Goal: Task Accomplishment & Management: Manage account settings

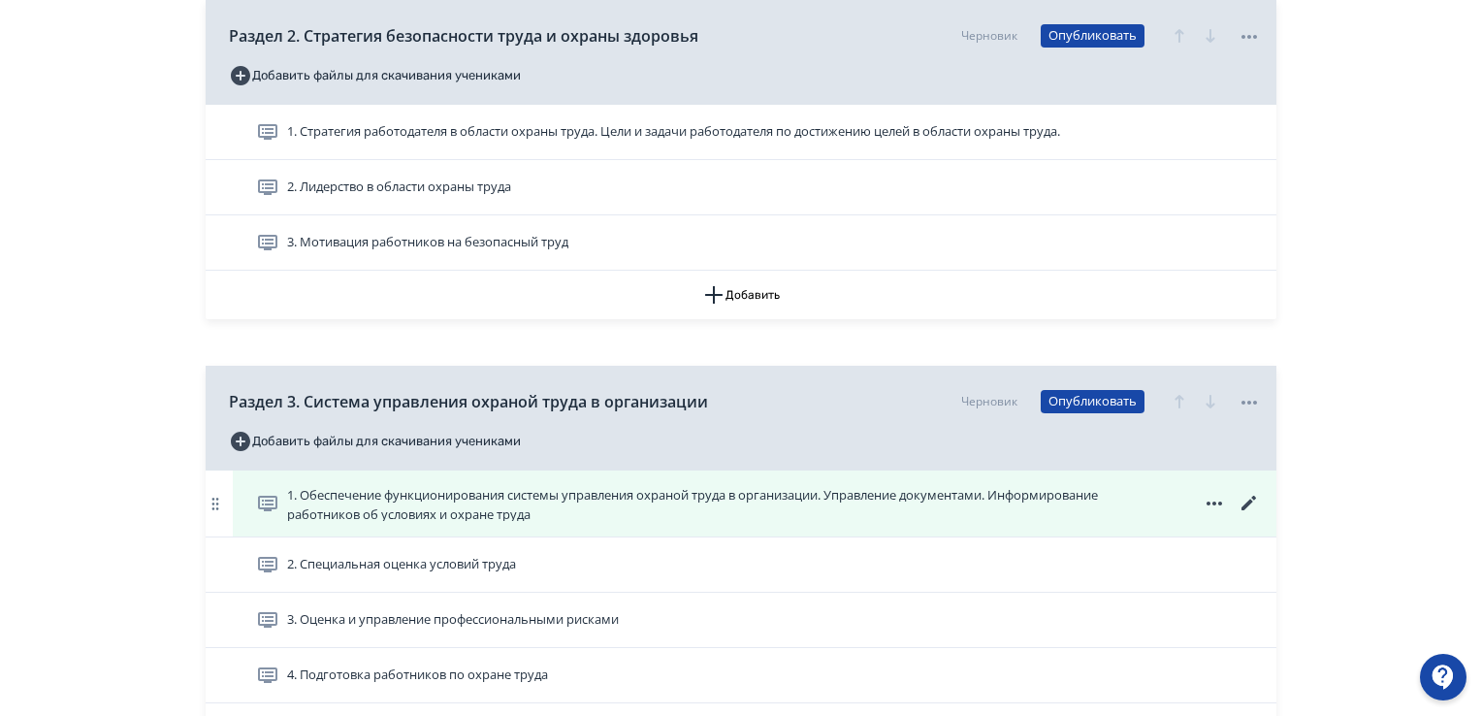
scroll to position [1164, 0]
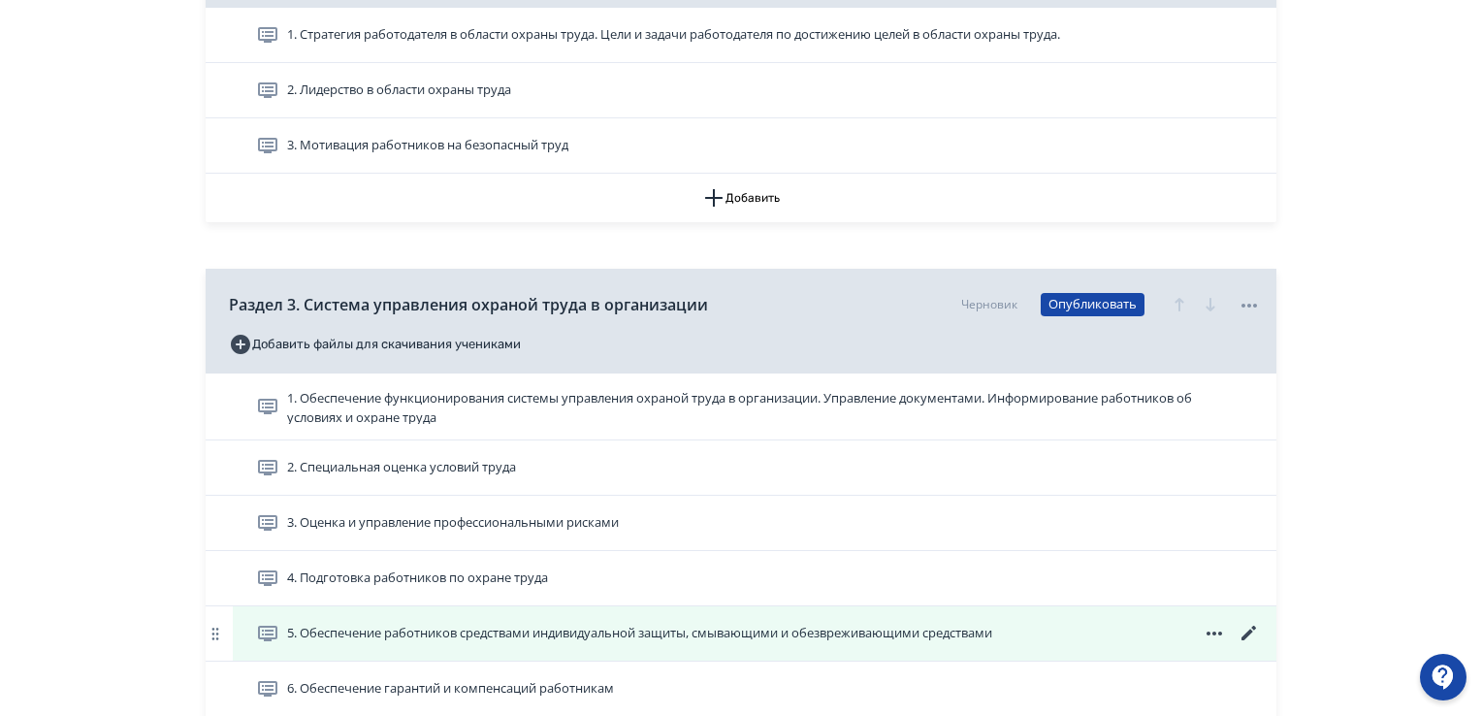
click at [952, 628] on span "5. Обеспечение работников средствами индивидуальной защиты, смывающими и обезвр…" at bounding box center [639, 633] width 705 height 19
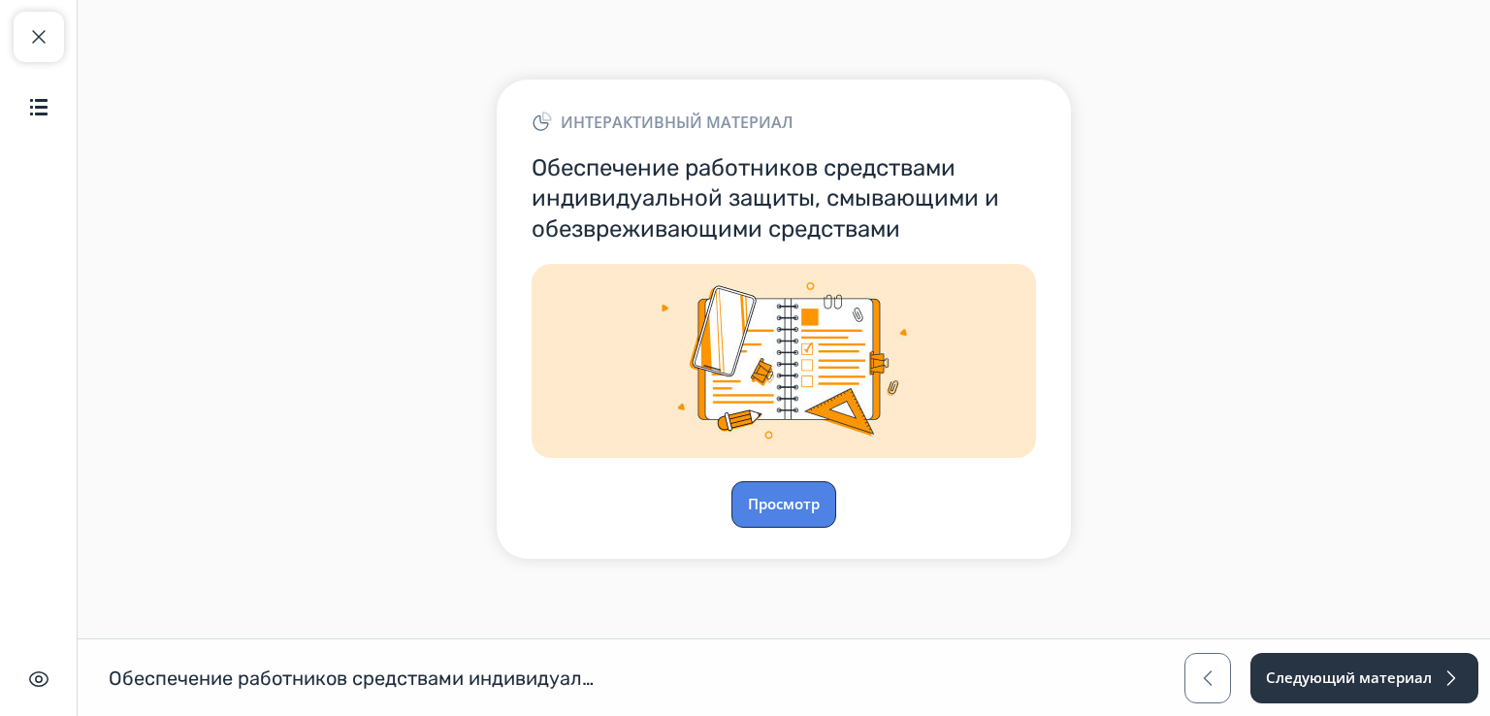
click at [777, 502] on button "Просмотр" at bounding box center [783, 504] width 105 height 47
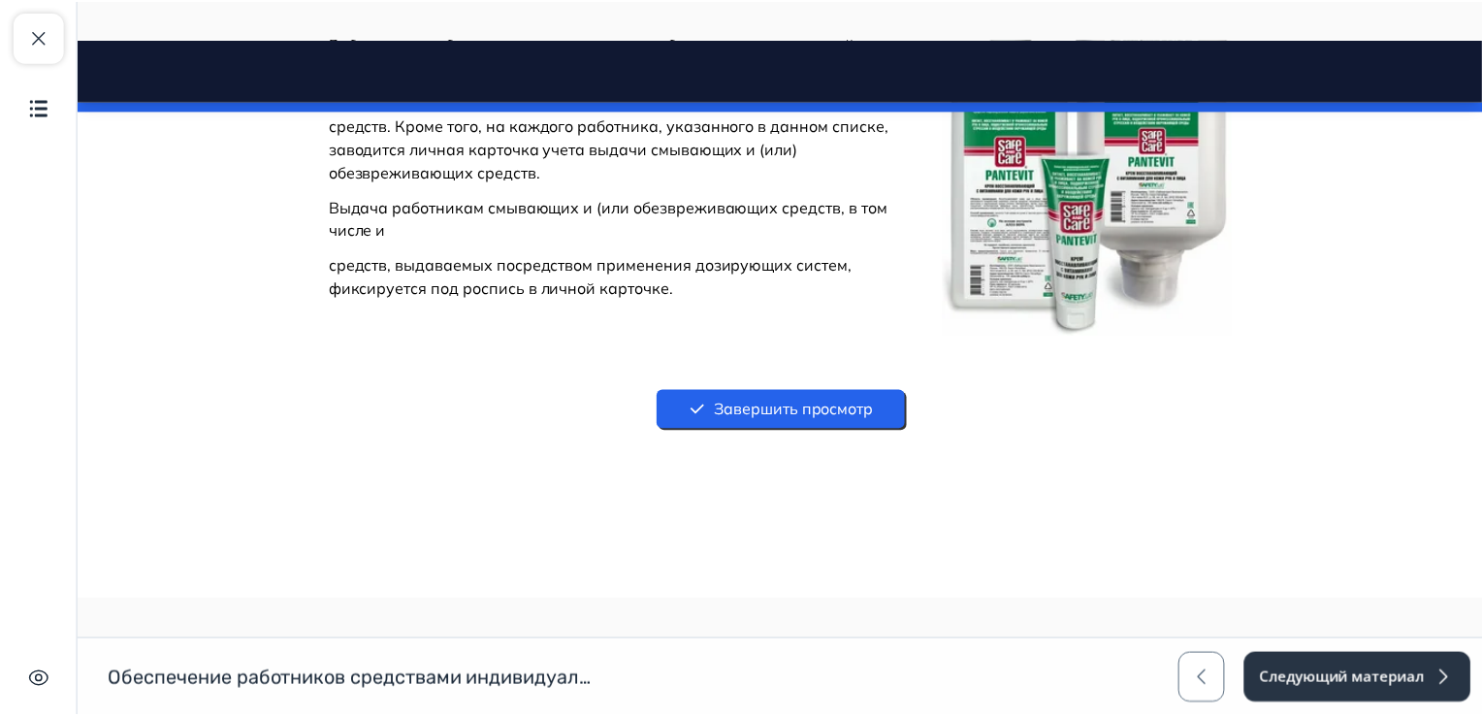
scroll to position [3181, 0]
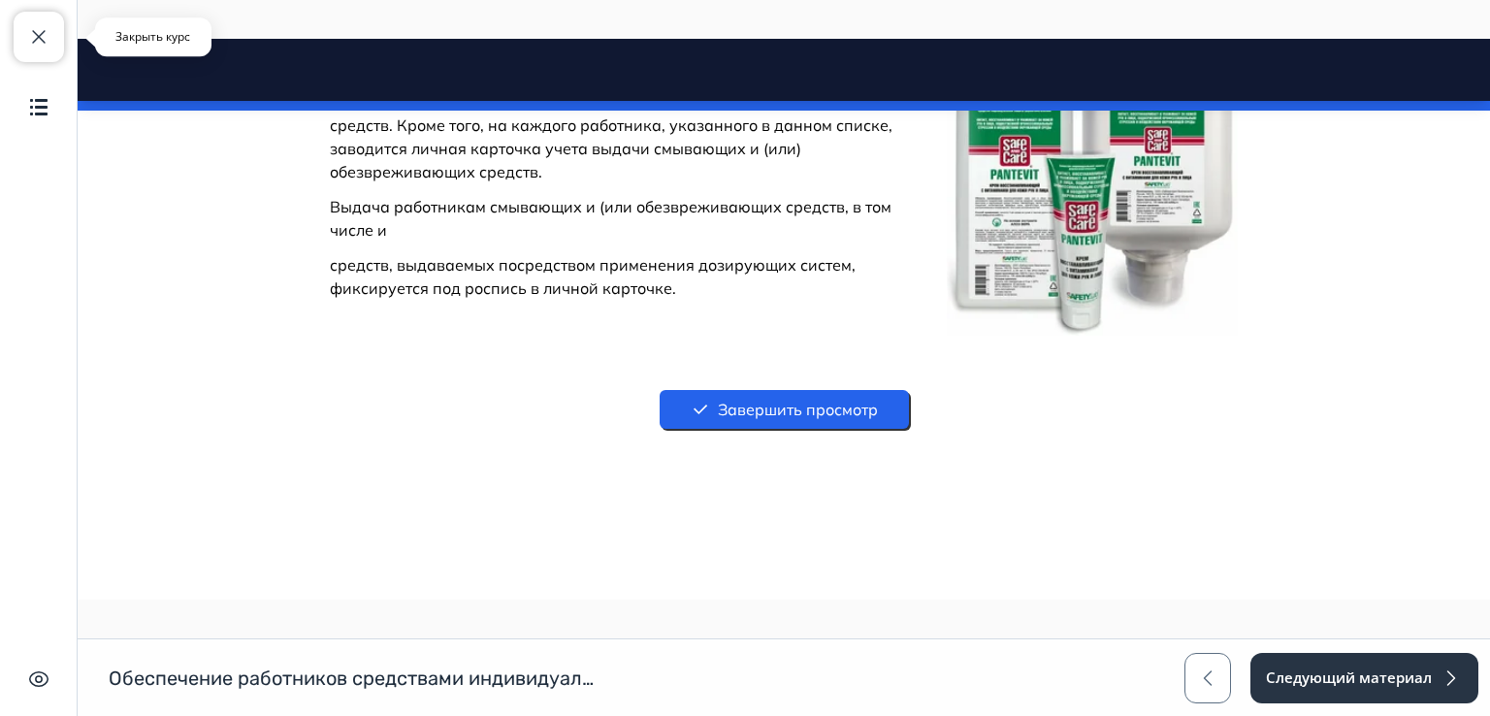
click at [47, 41] on span "button" at bounding box center [38, 36] width 23 height 23
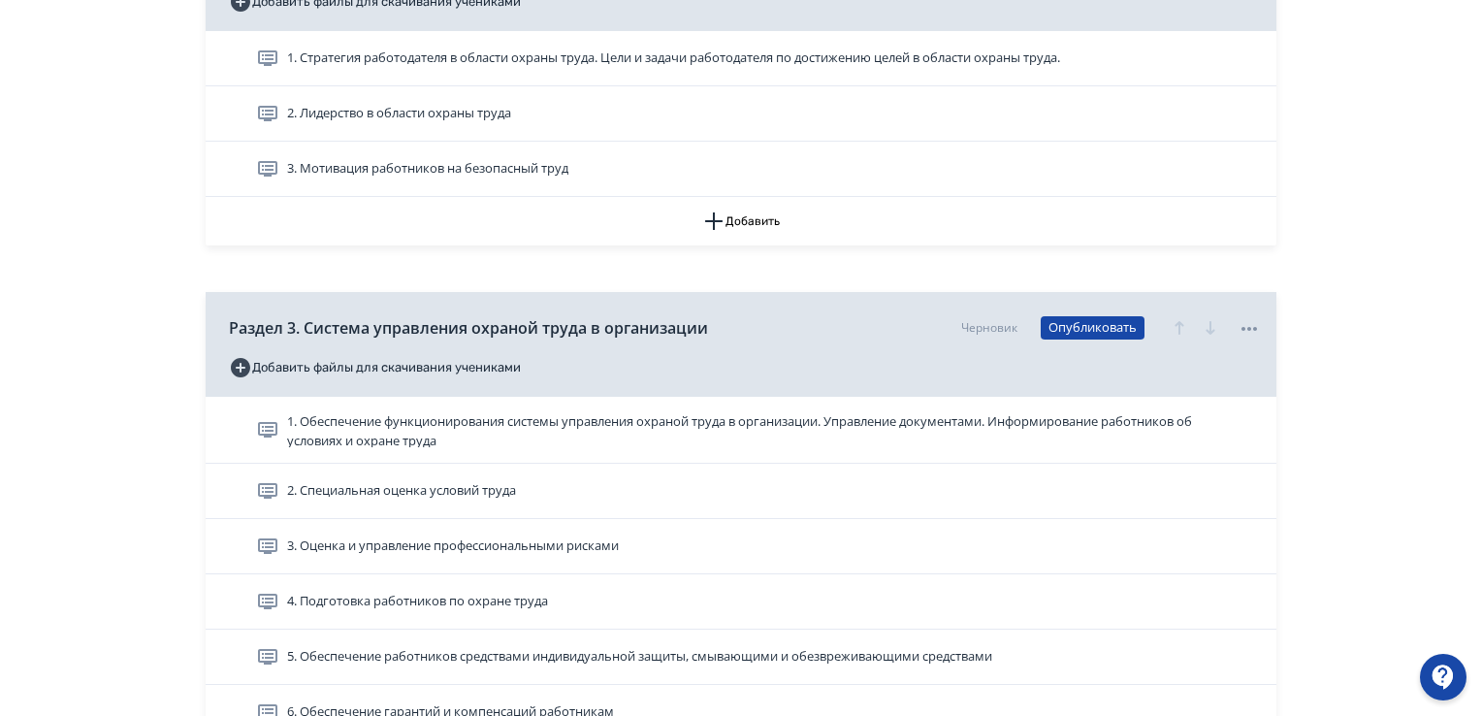
scroll to position [1358, 0]
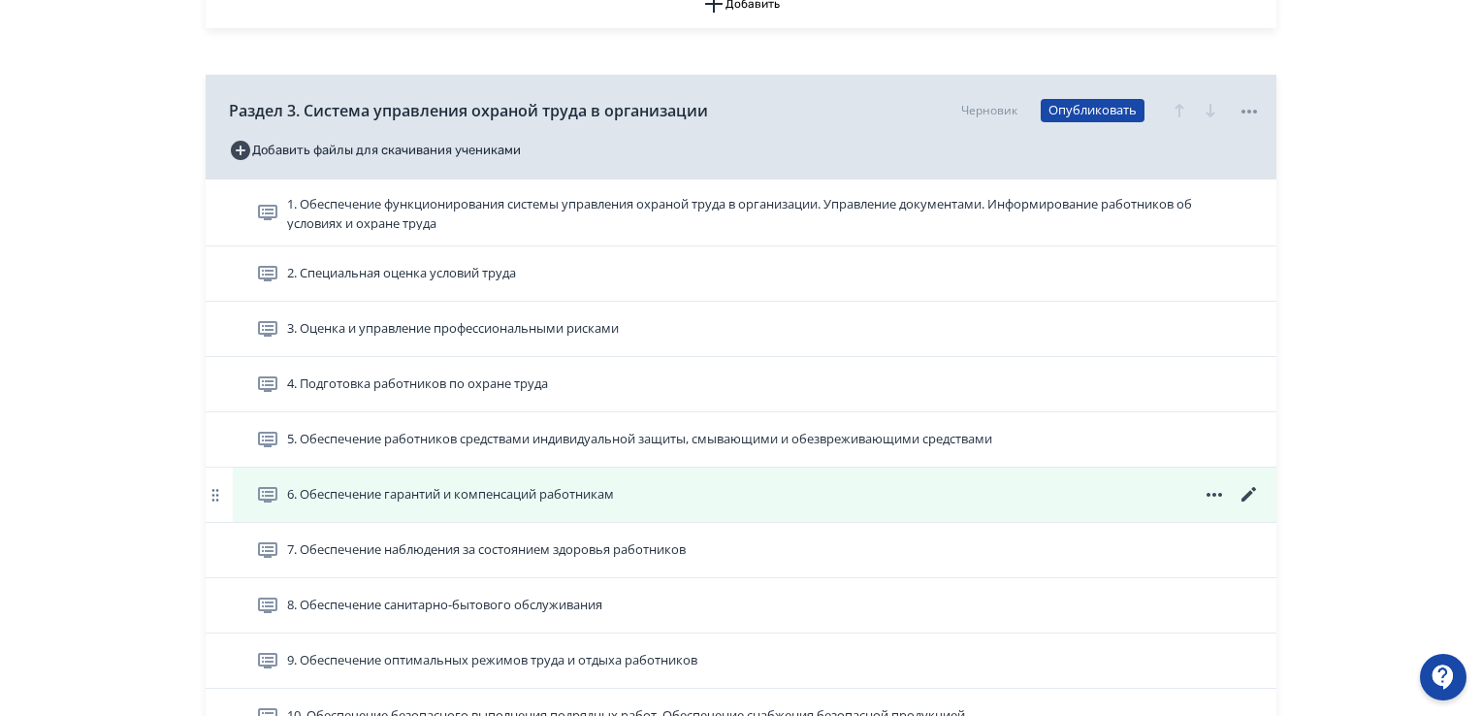
click at [1246, 497] on icon at bounding box center [1248, 494] width 23 height 23
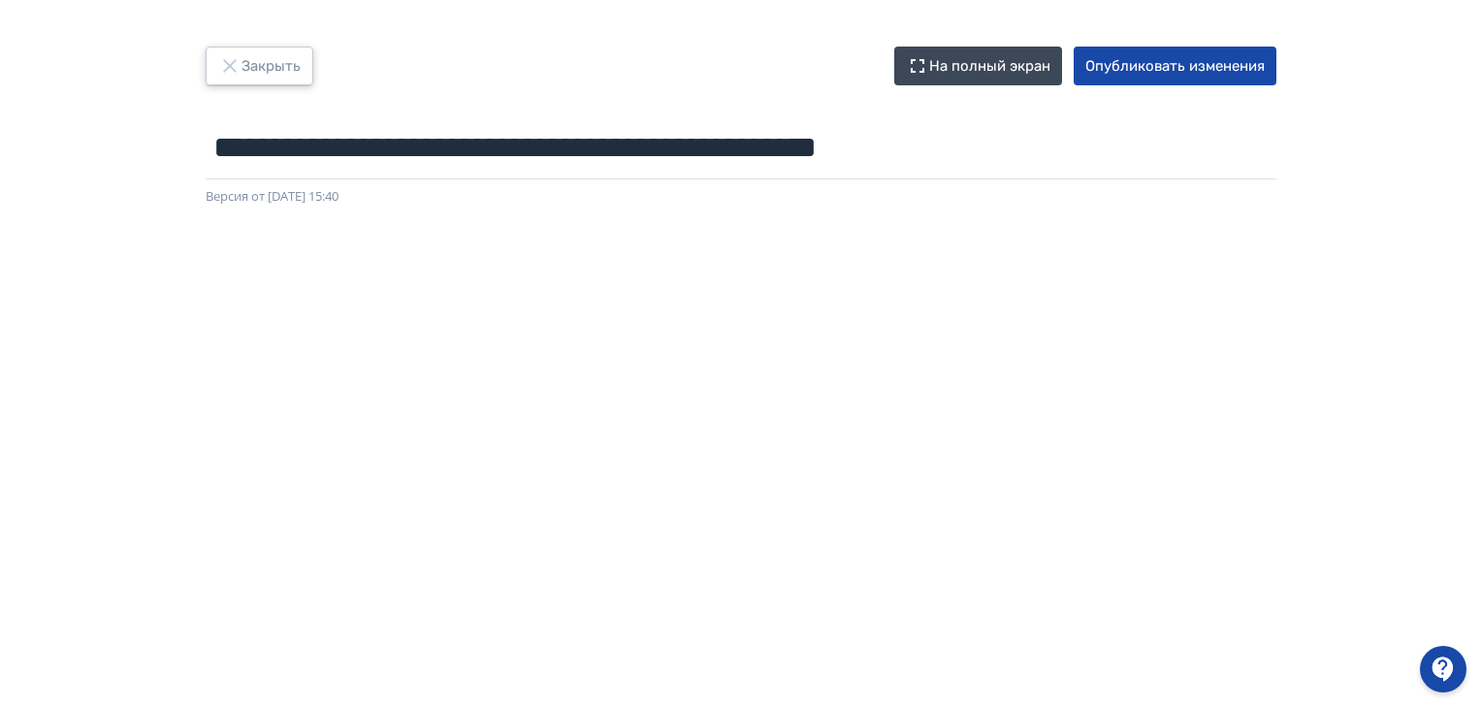
click at [246, 70] on button "Закрыть" at bounding box center [260, 66] width 108 height 39
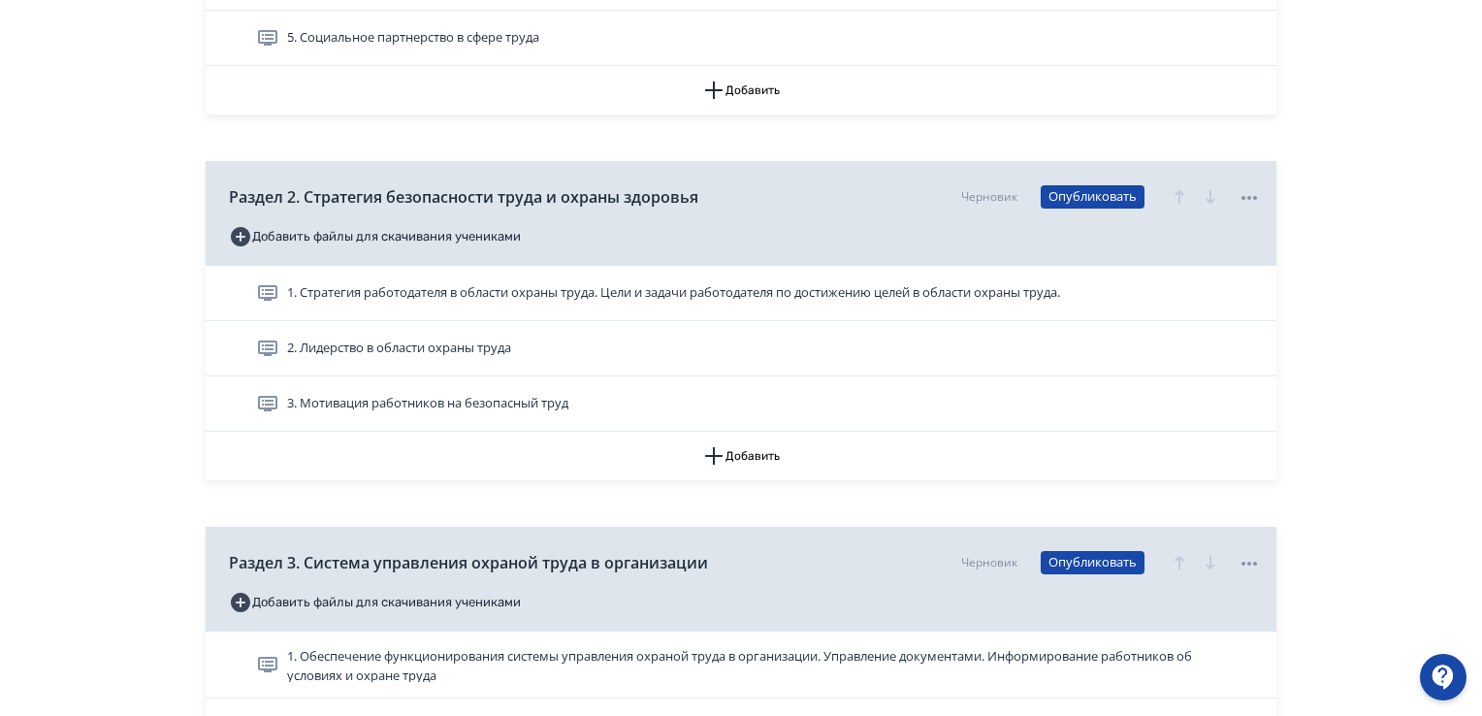
scroll to position [1358, 0]
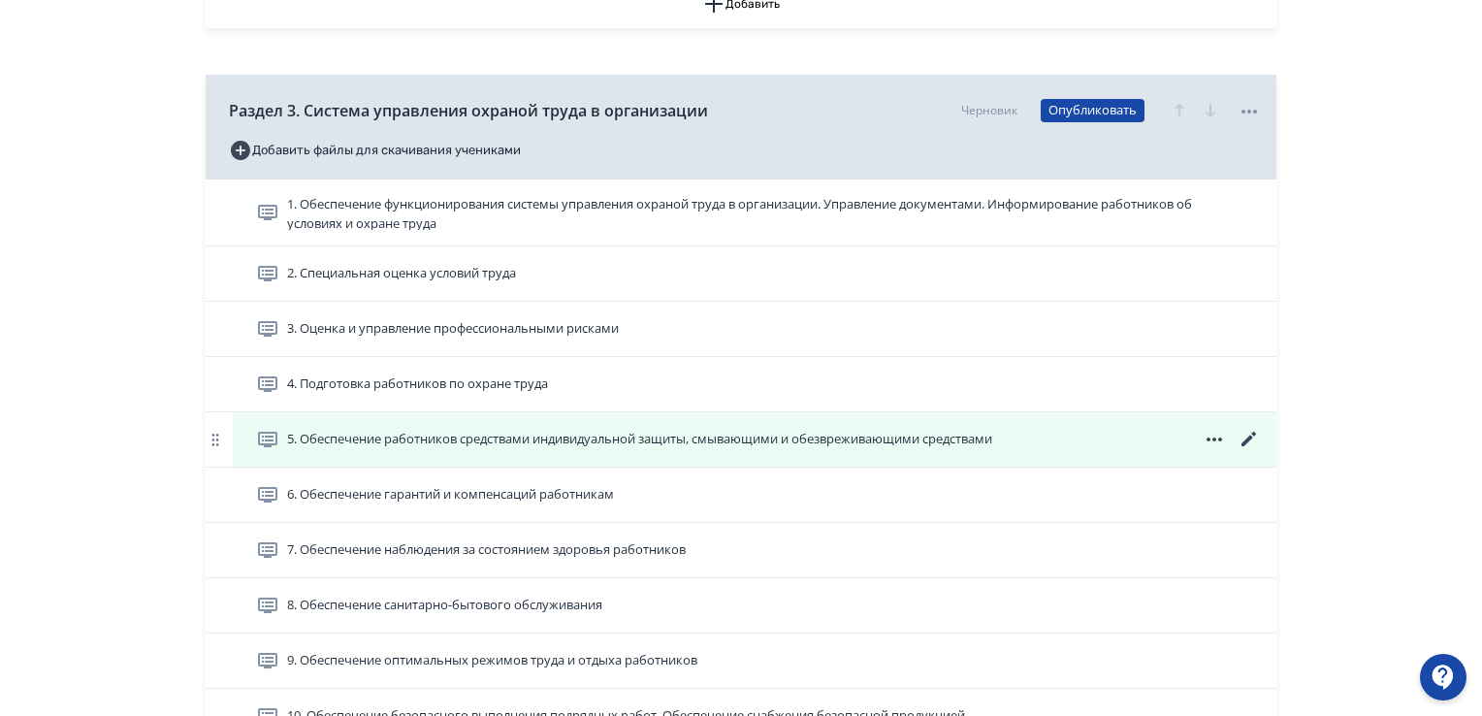
click at [1257, 433] on icon at bounding box center [1248, 439] width 23 height 23
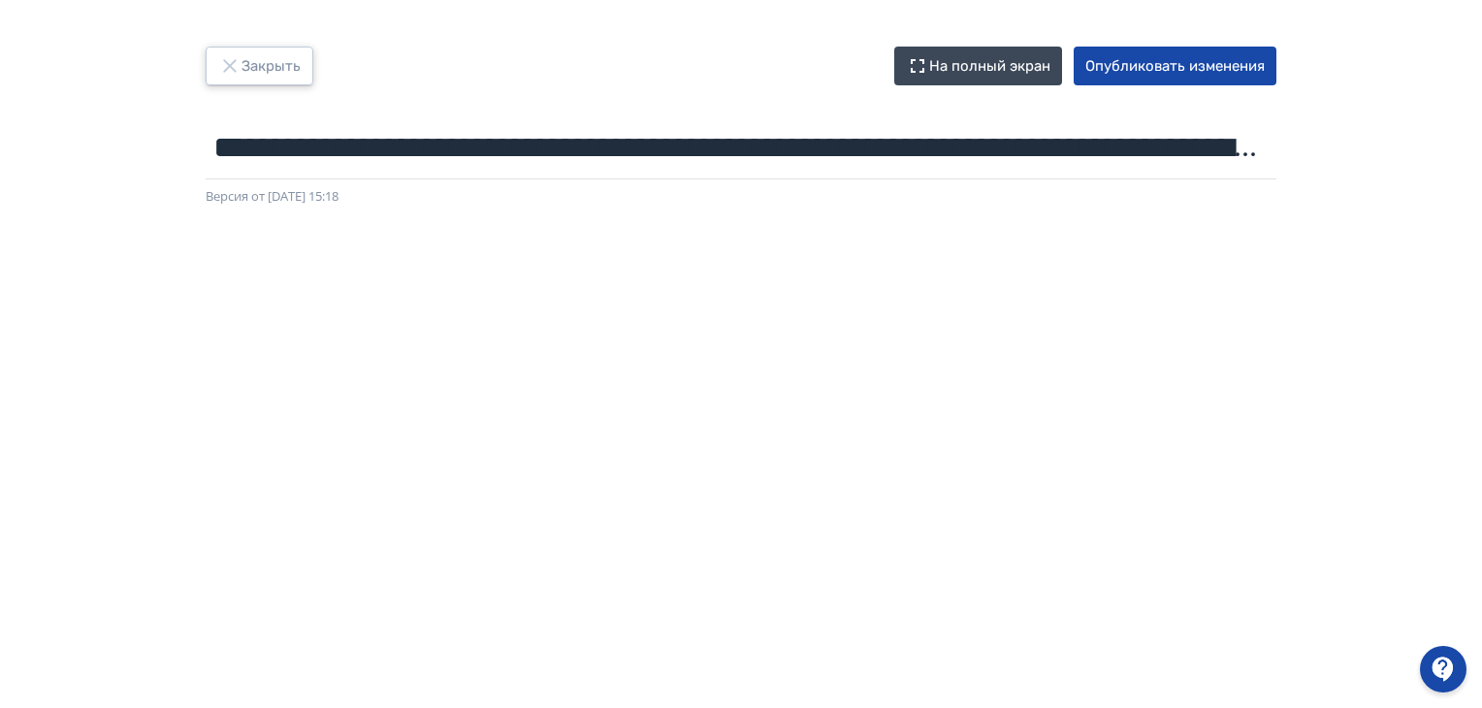
click at [272, 64] on button "Закрыть" at bounding box center [260, 66] width 108 height 39
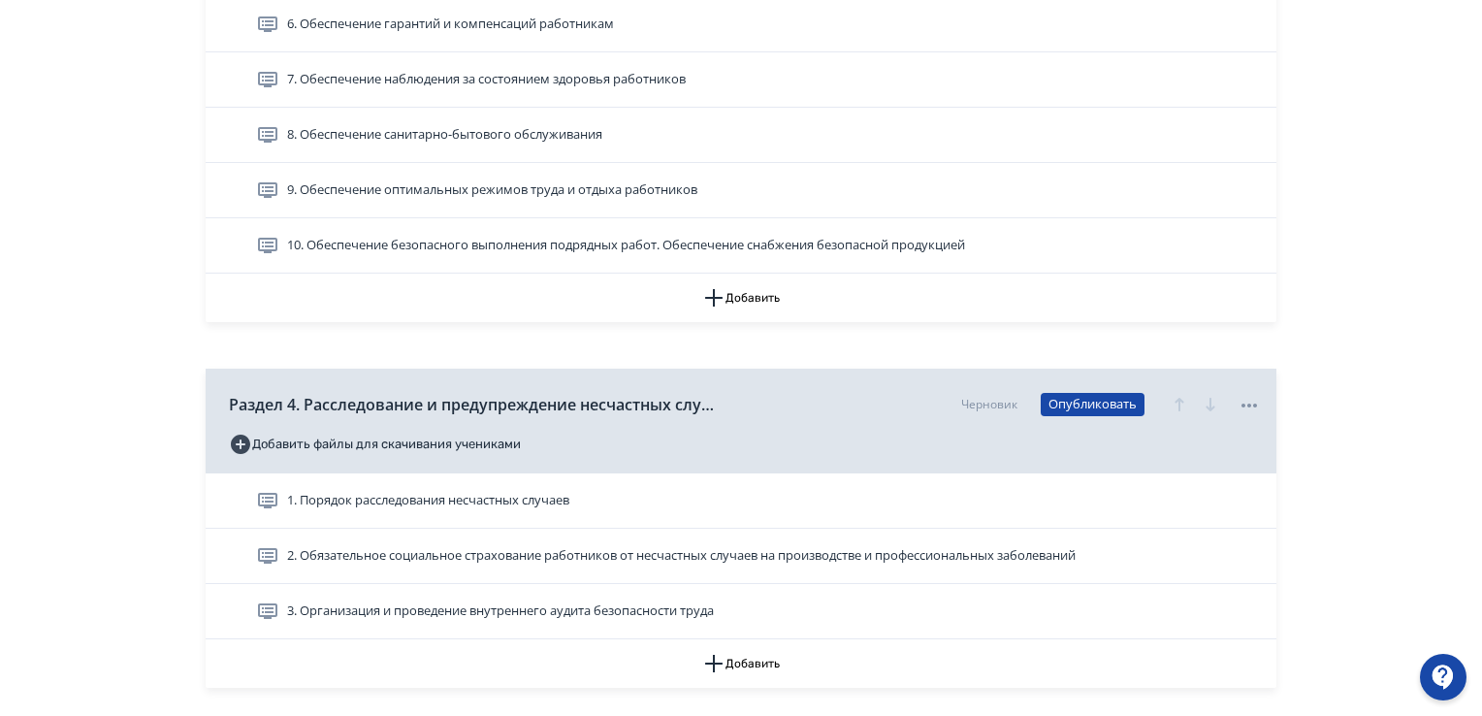
scroll to position [1537, 0]
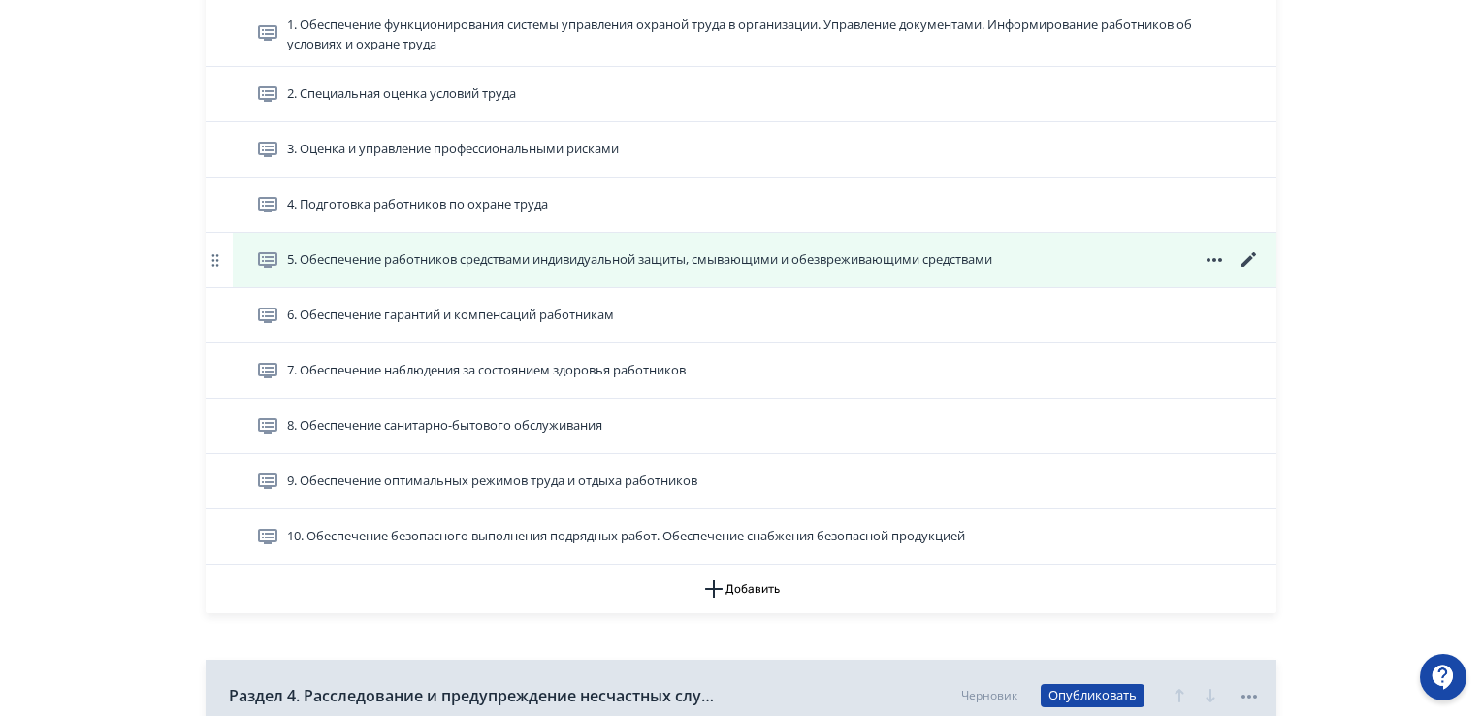
click at [1251, 252] on icon at bounding box center [1248, 259] width 23 height 23
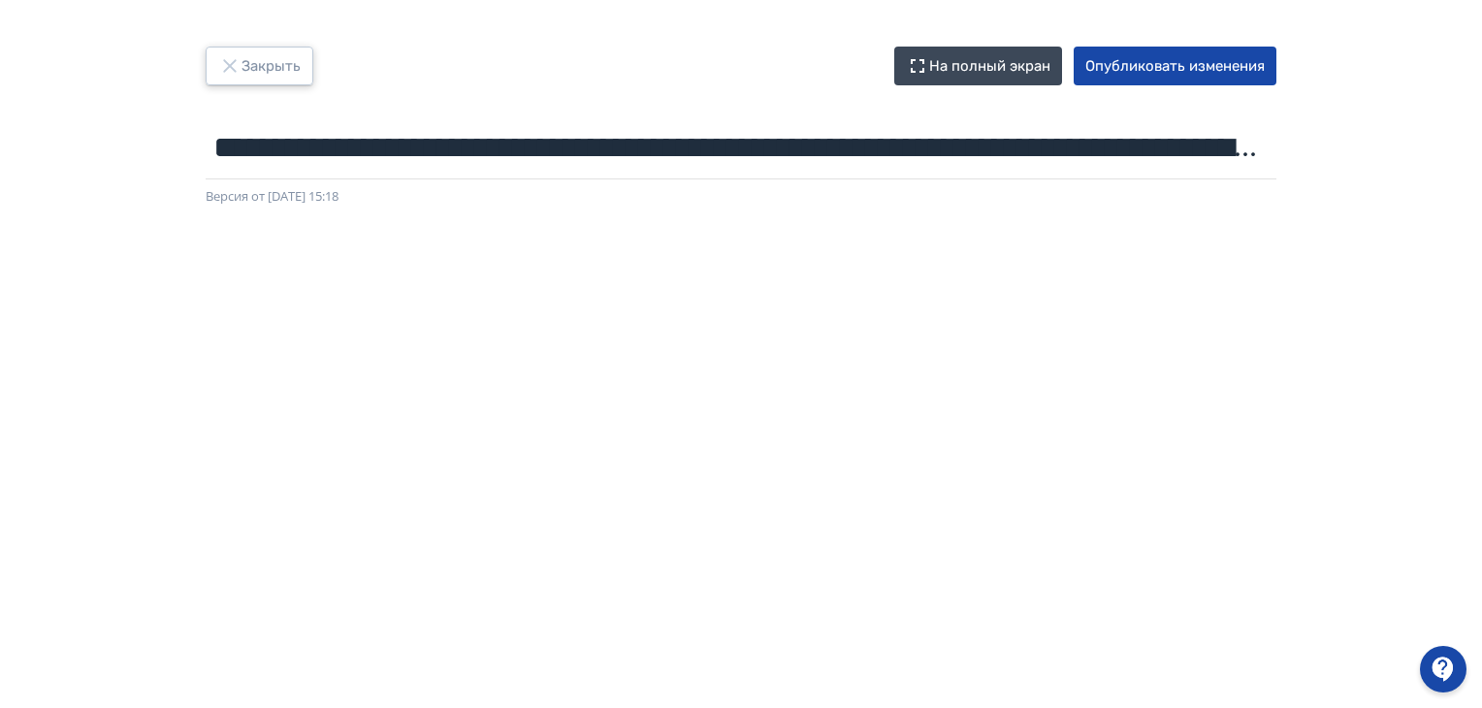
click at [225, 54] on icon "button" at bounding box center [229, 65] width 23 height 23
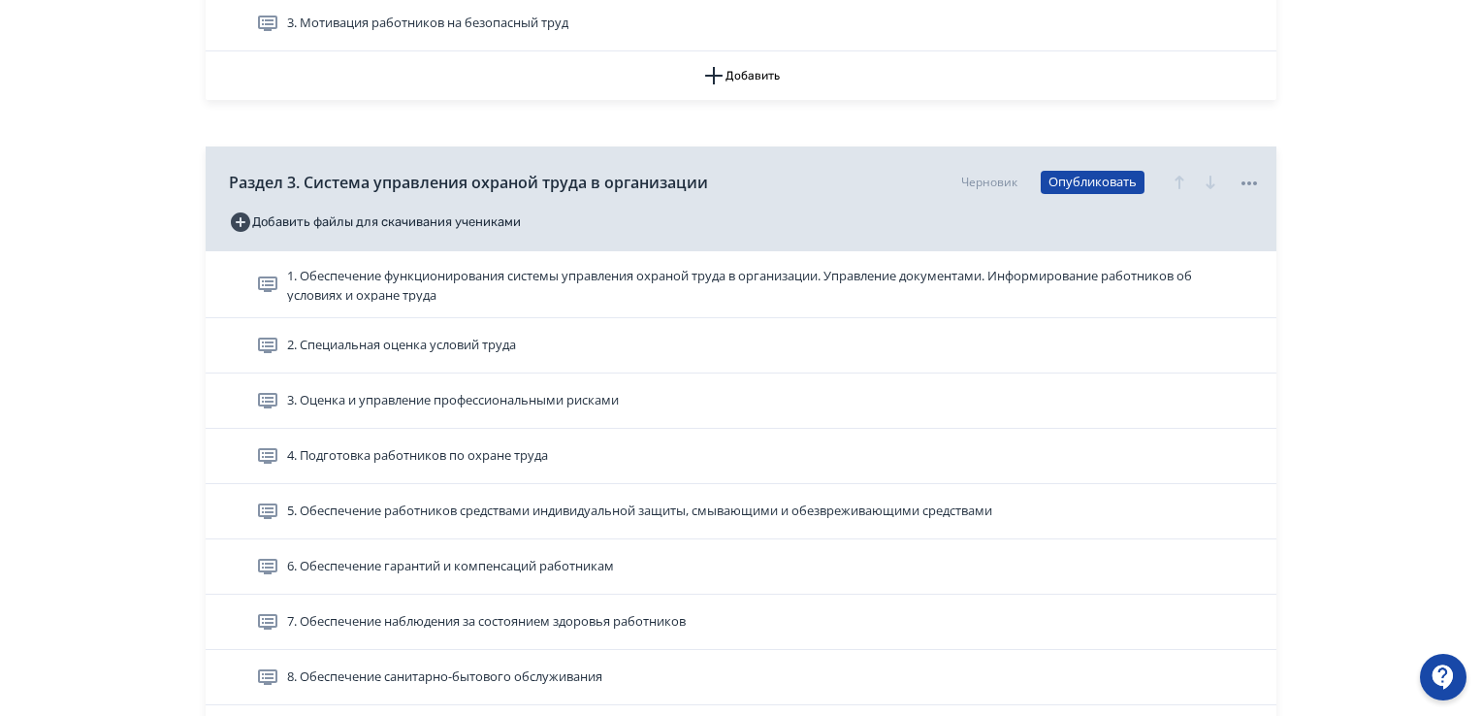
scroll to position [1552, 0]
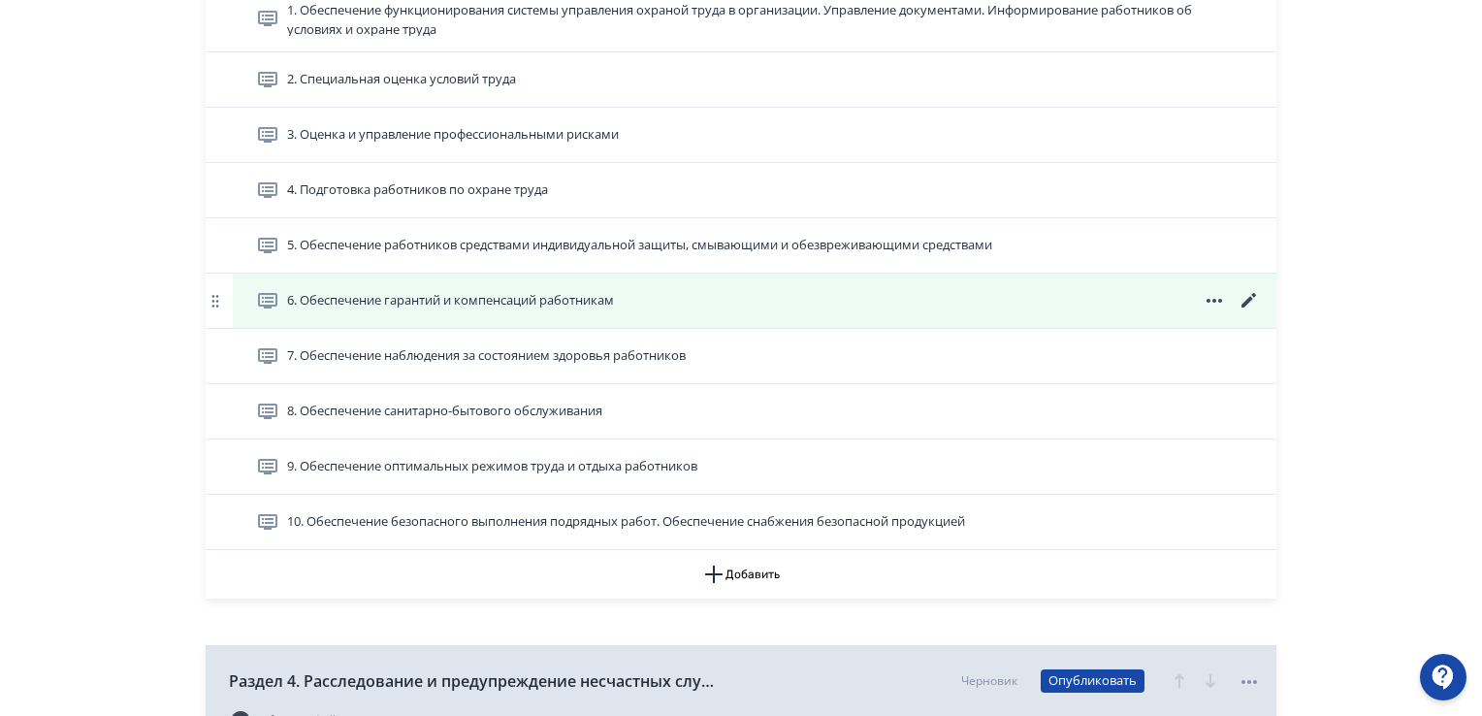
click at [1250, 300] on icon at bounding box center [1248, 300] width 23 height 23
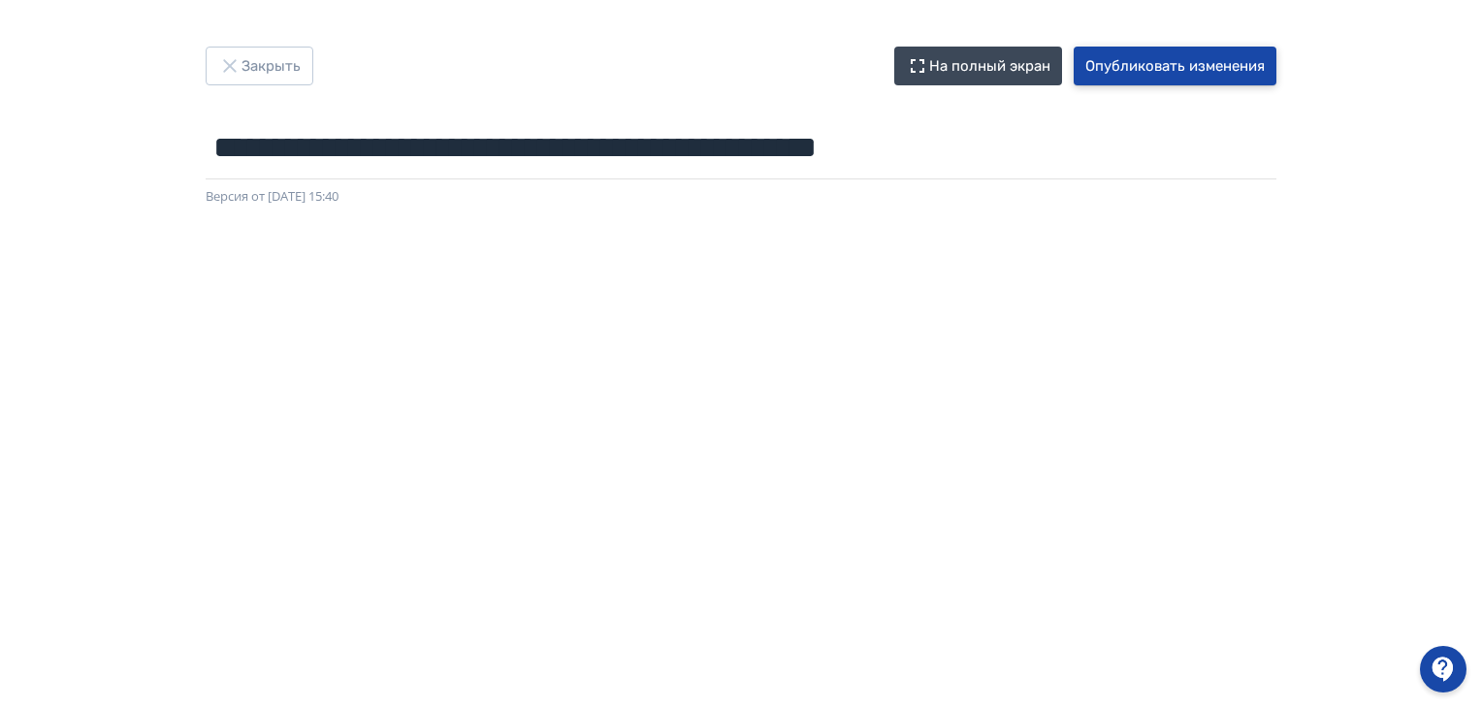
click at [1204, 67] on button "Опубликовать изменения" at bounding box center [1175, 66] width 203 height 39
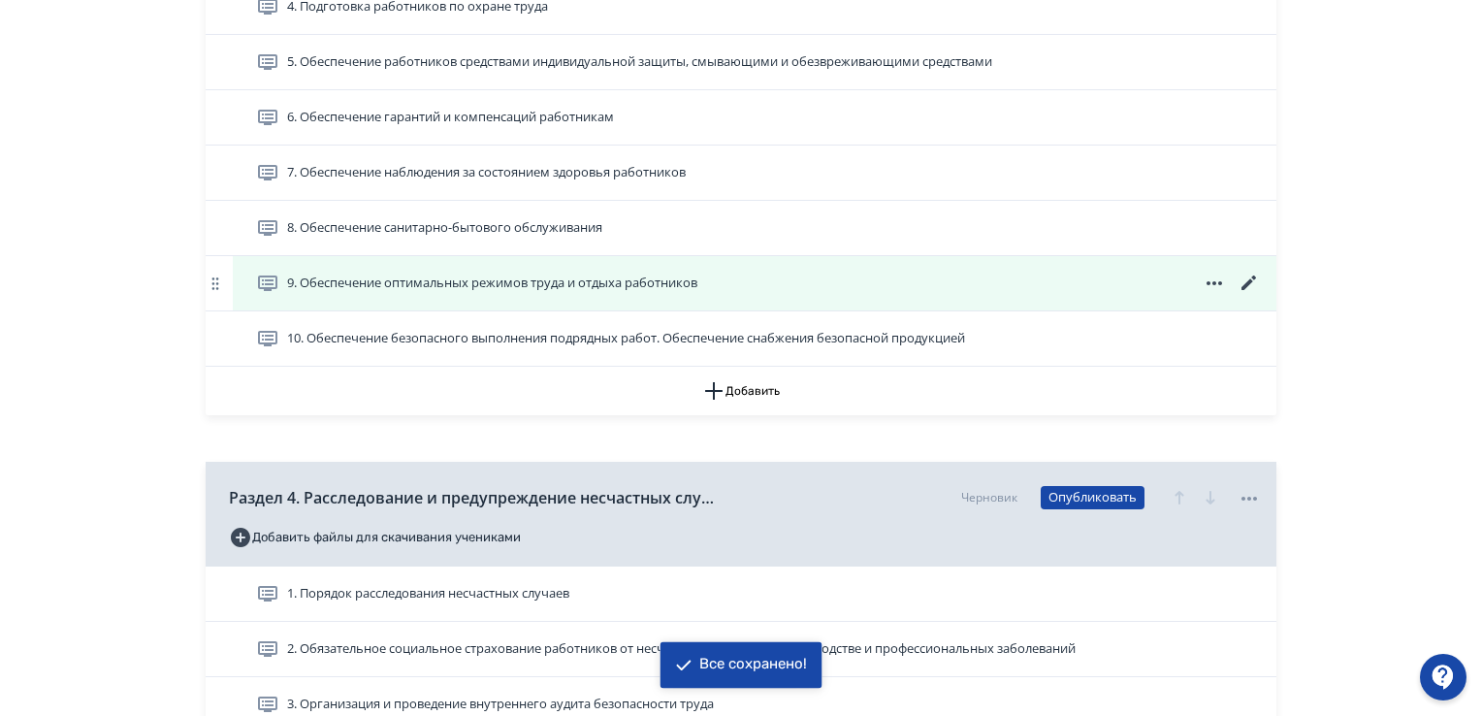
scroll to position [1746, 0]
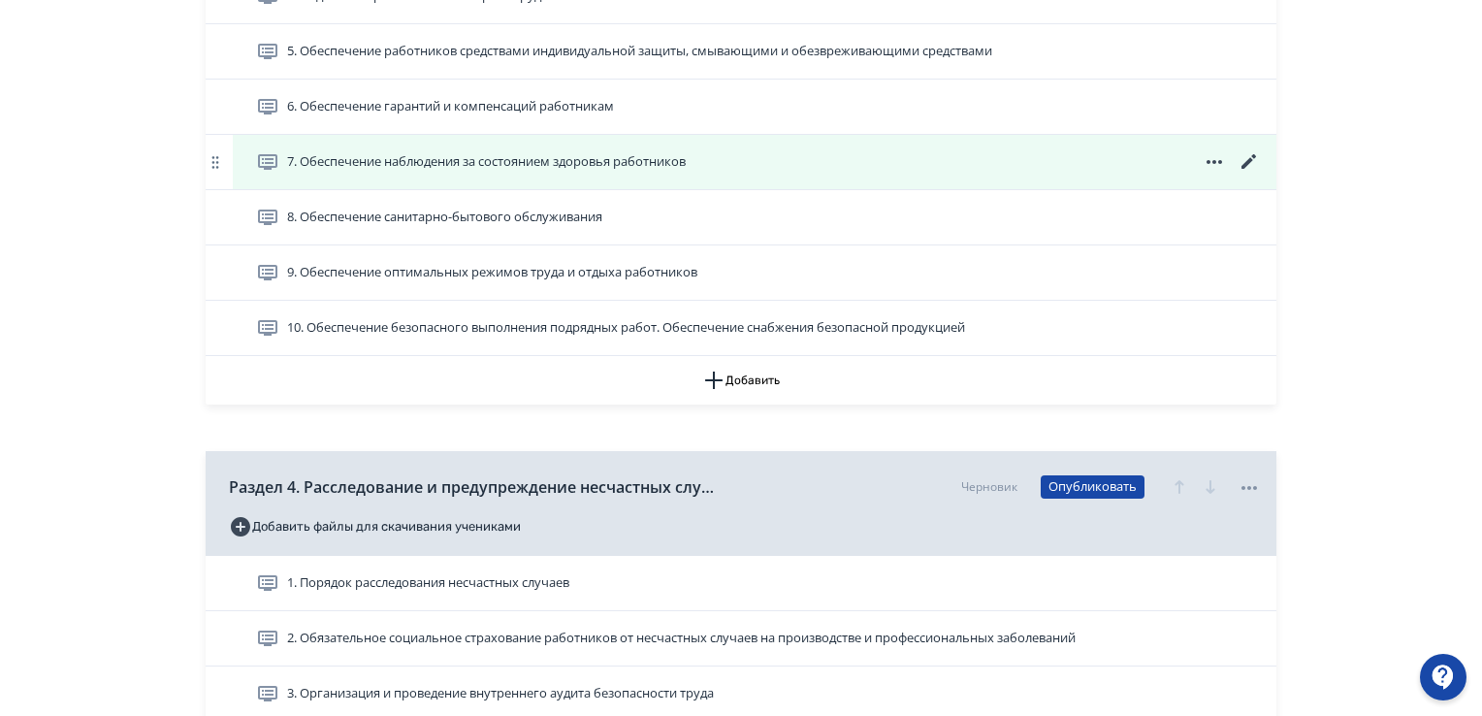
click at [1245, 162] on icon at bounding box center [1248, 161] width 15 height 15
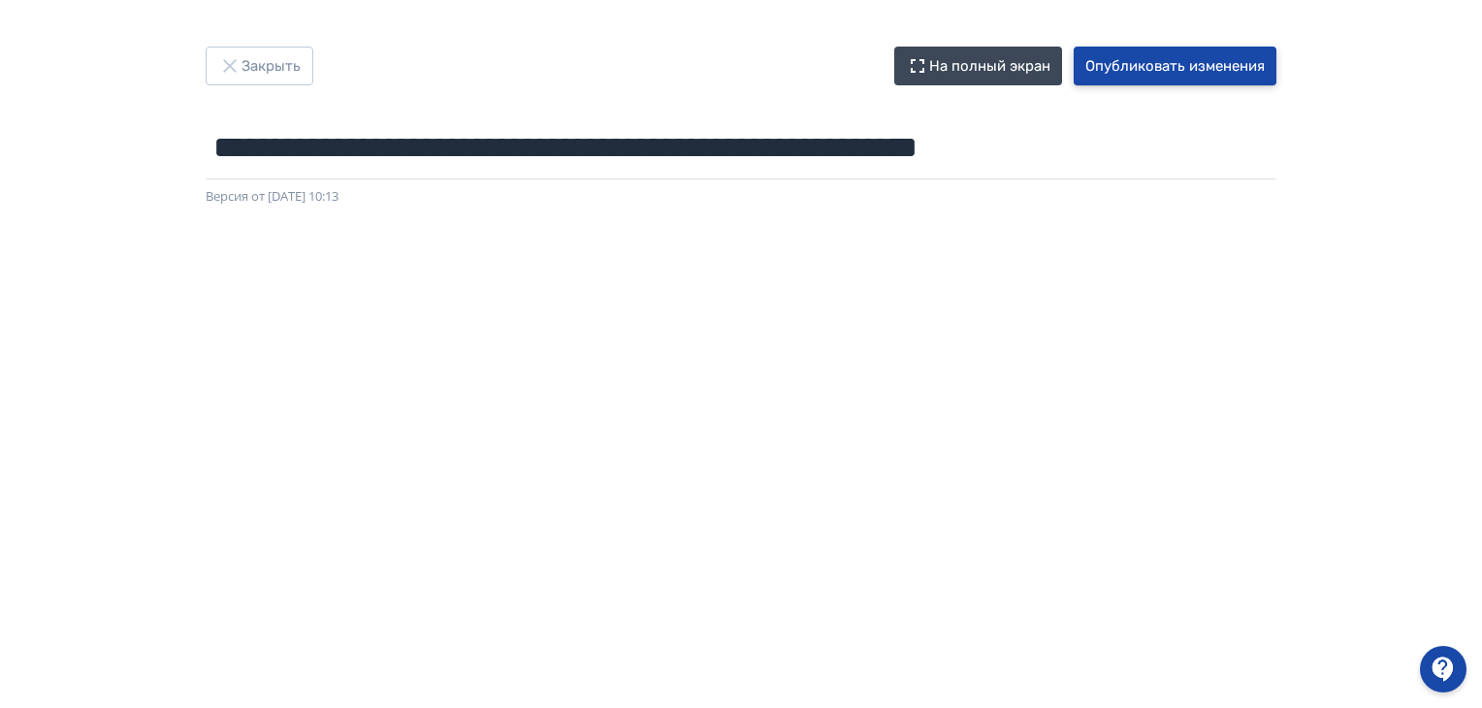
click at [1145, 75] on button "Опубликовать изменения" at bounding box center [1175, 66] width 203 height 39
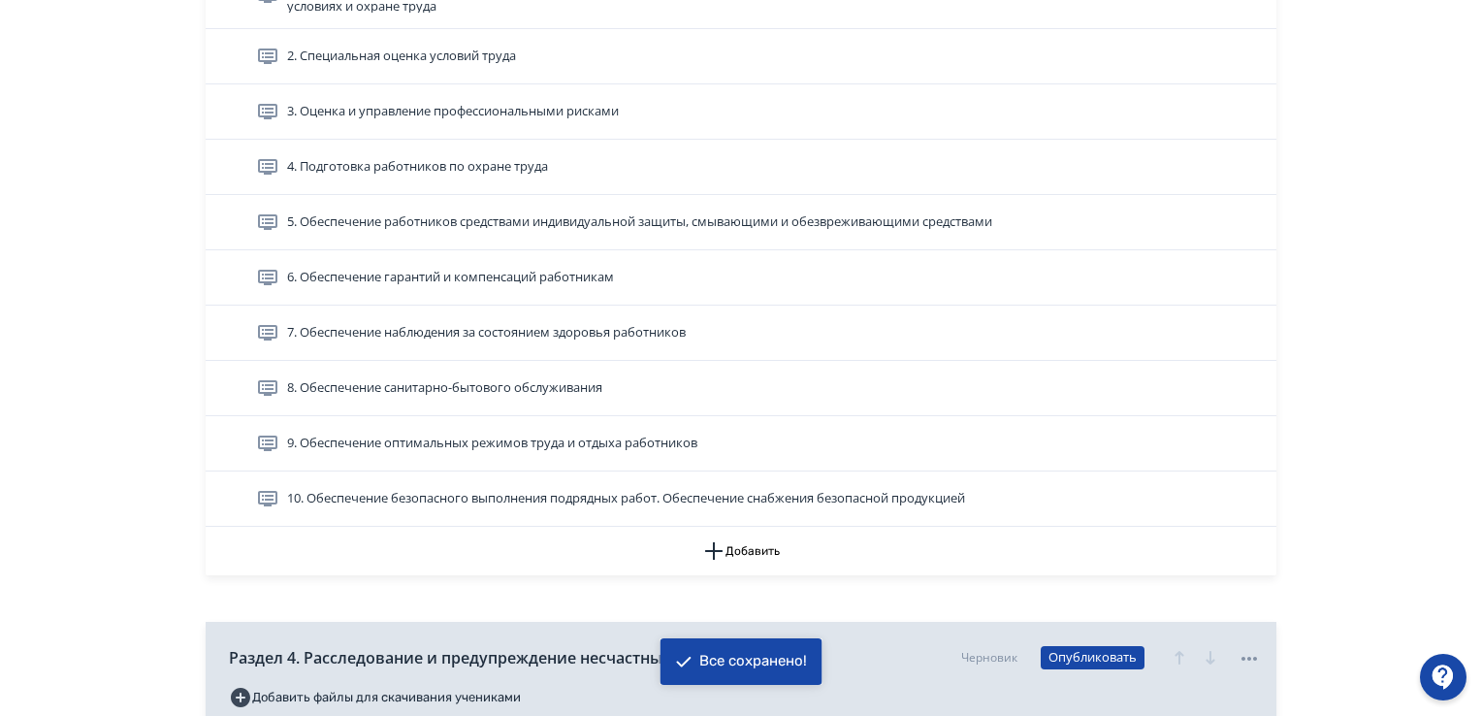
scroll to position [1649, 0]
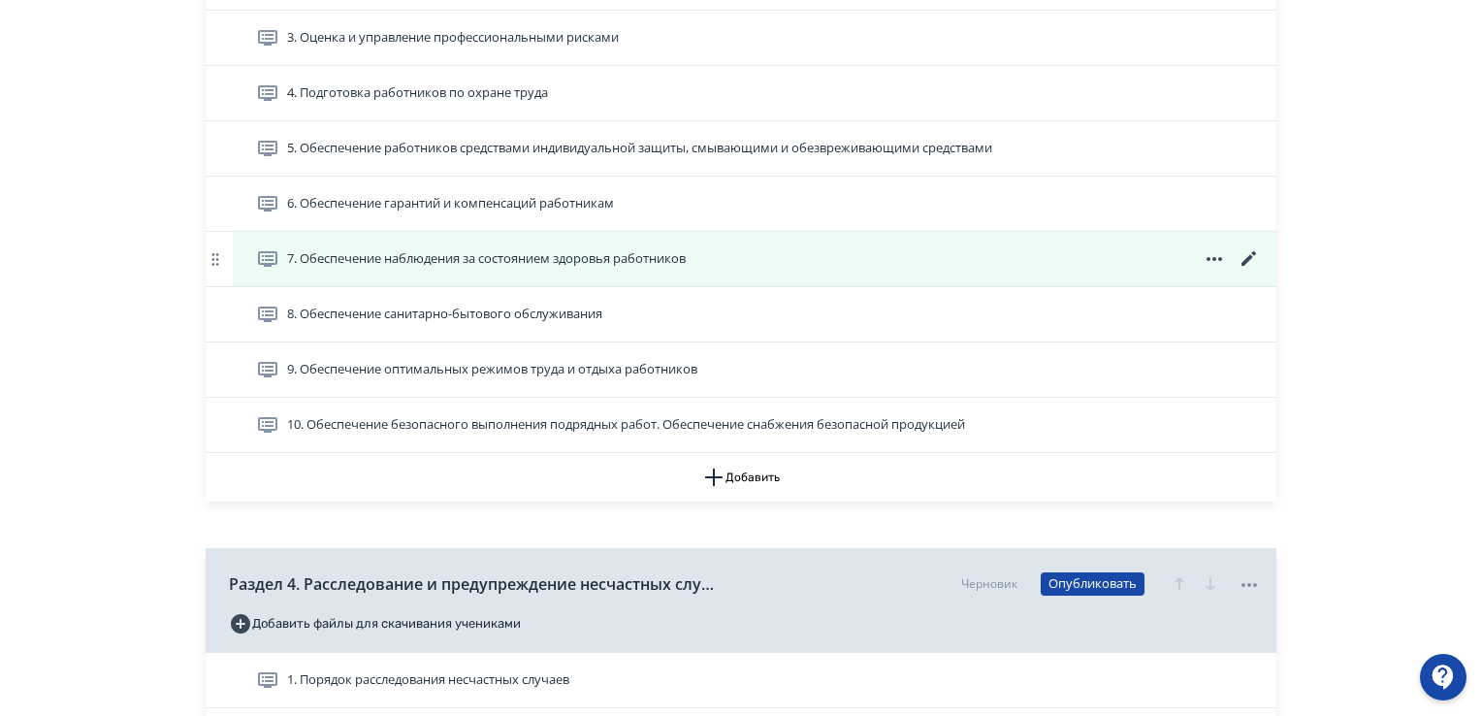
click at [1249, 257] on icon at bounding box center [1248, 258] width 15 height 15
